Goal: Task Accomplishment & Management: Manage account settings

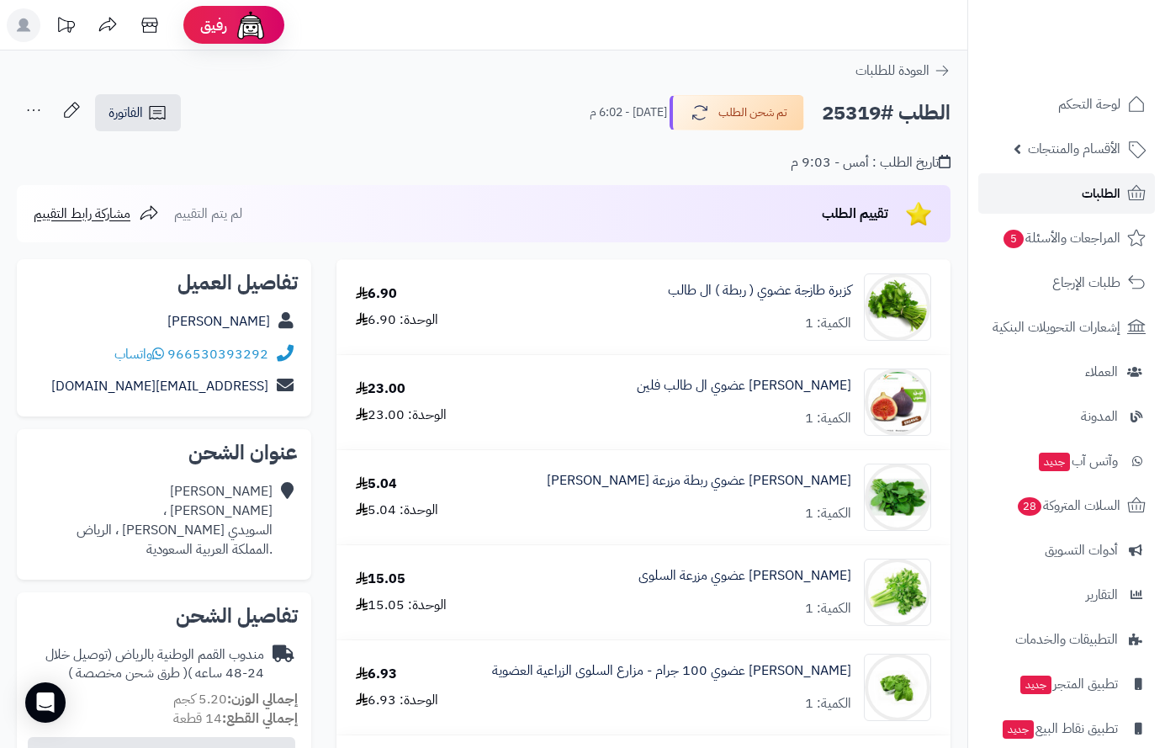
click at [1089, 184] on span "الطلبات" at bounding box center [1101, 194] width 39 height 24
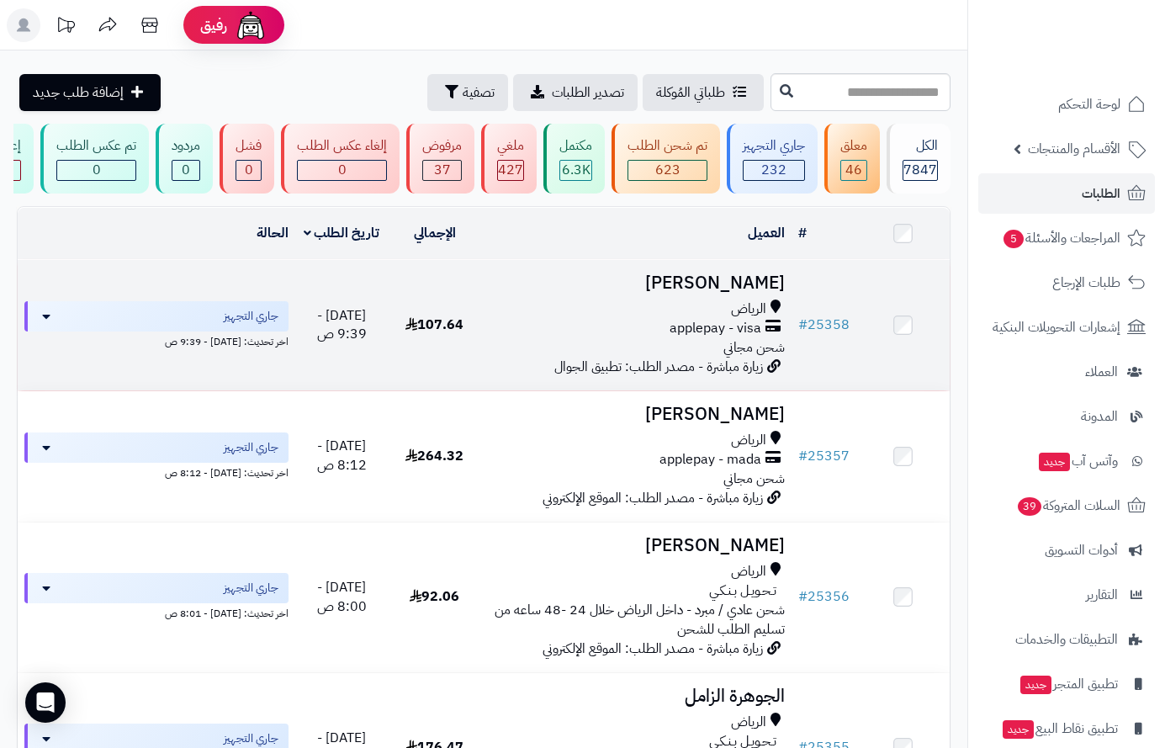
click at [745, 317] on span "الرياض" at bounding box center [748, 309] width 35 height 19
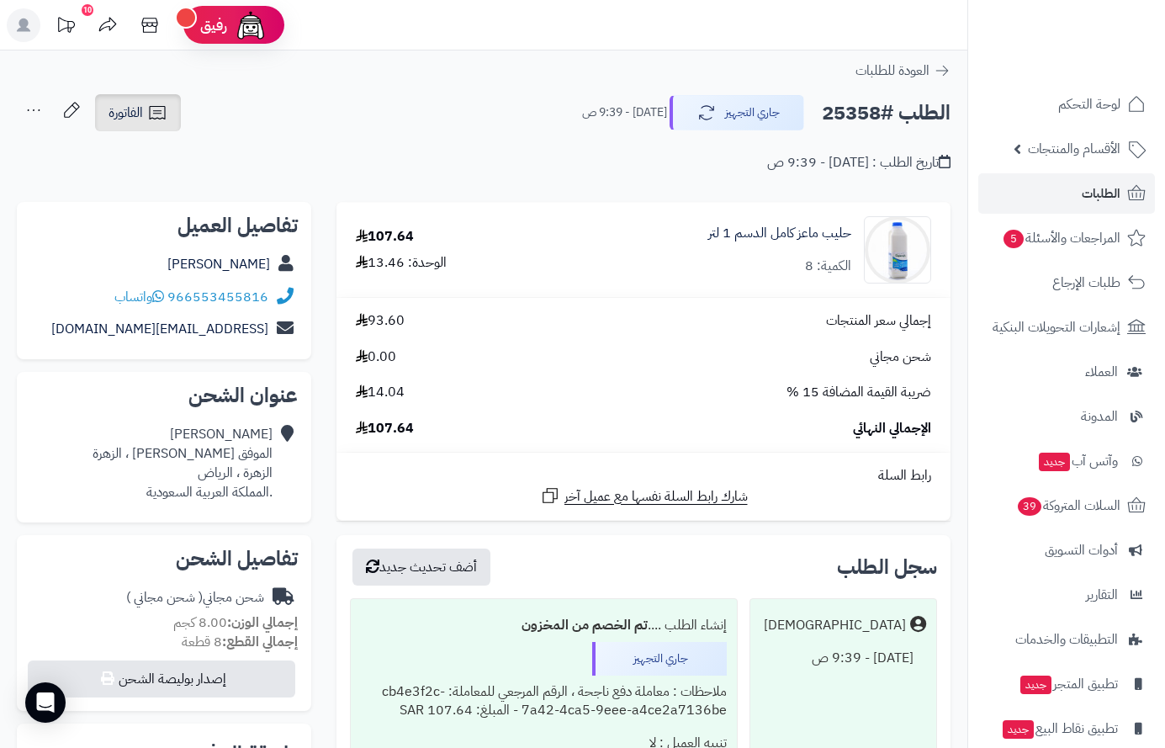
click at [127, 111] on span "الفاتورة" at bounding box center [126, 113] width 34 height 20
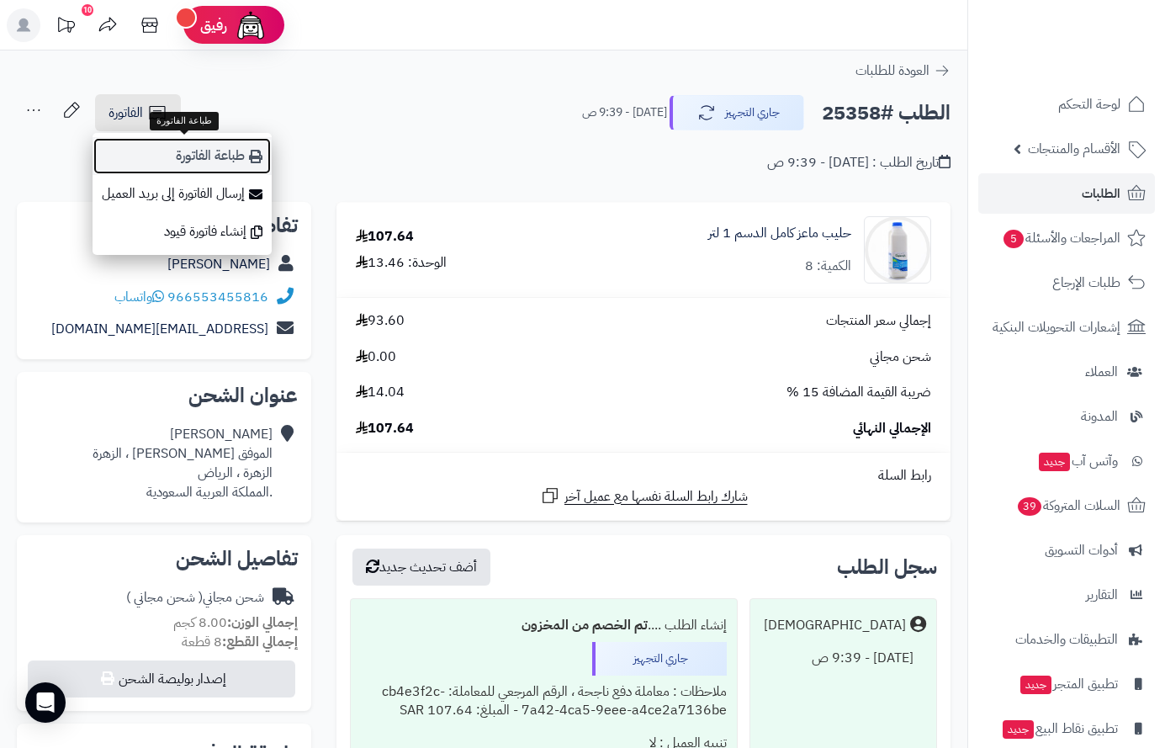
click at [194, 147] on link "طباعة الفاتورة" at bounding box center [182, 156] width 179 height 38
